Goal: Find specific page/section: Find specific page/section

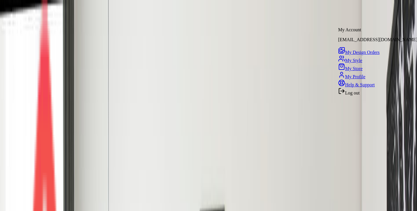
click at [357, 51] on span "My Design Orders" at bounding box center [362, 52] width 35 height 5
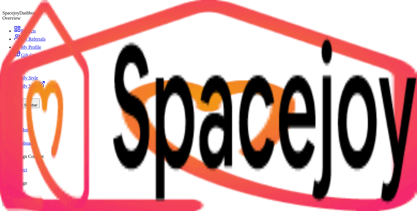
click at [27, 167] on link "Project" at bounding box center [20, 169] width 13 height 5
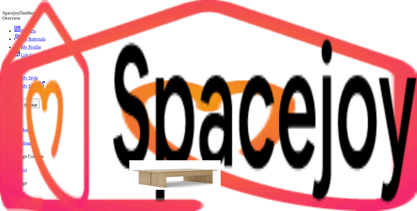
scroll to position [28, 0]
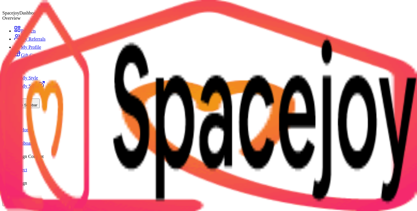
drag, startPoint x: 238, startPoint y: 137, endPoint x: 137, endPoint y: 137, distance: 101.0
